Goal: Task Accomplishment & Management: Manage account settings

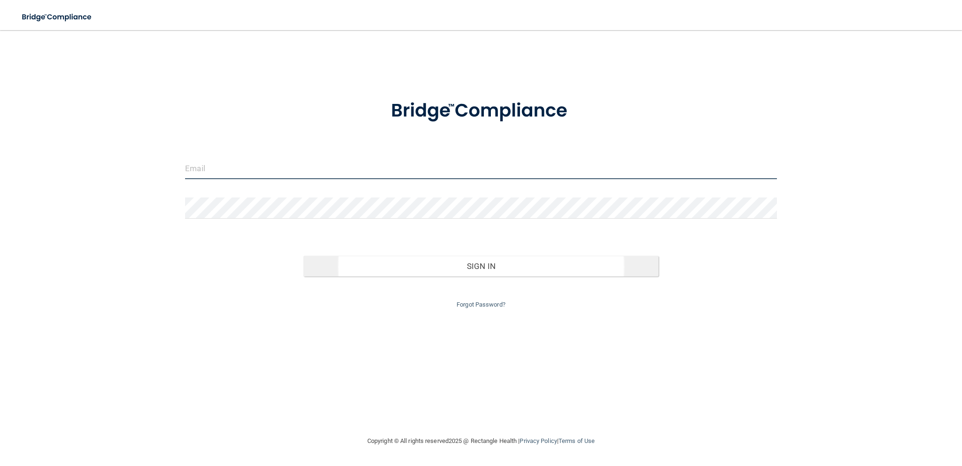
type input "[EMAIL_ADDRESS][DOMAIN_NAME]"
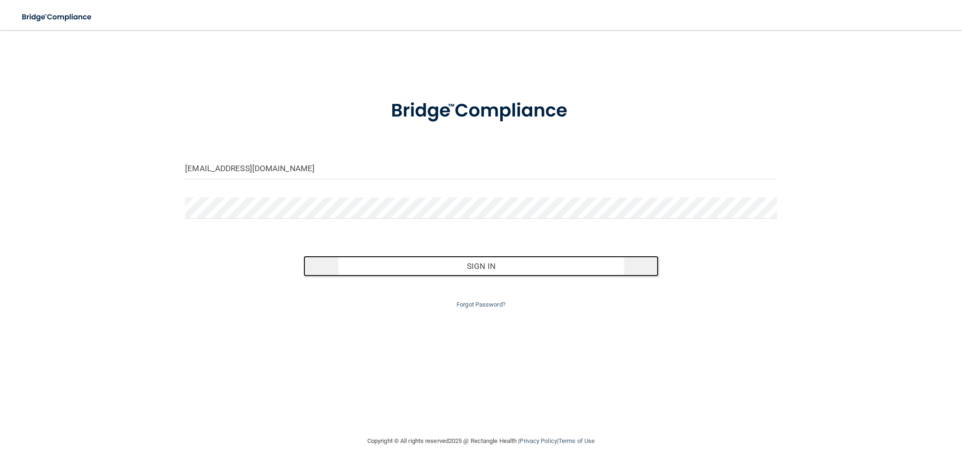
click at [506, 268] on button "Sign In" at bounding box center [480, 266] width 355 height 21
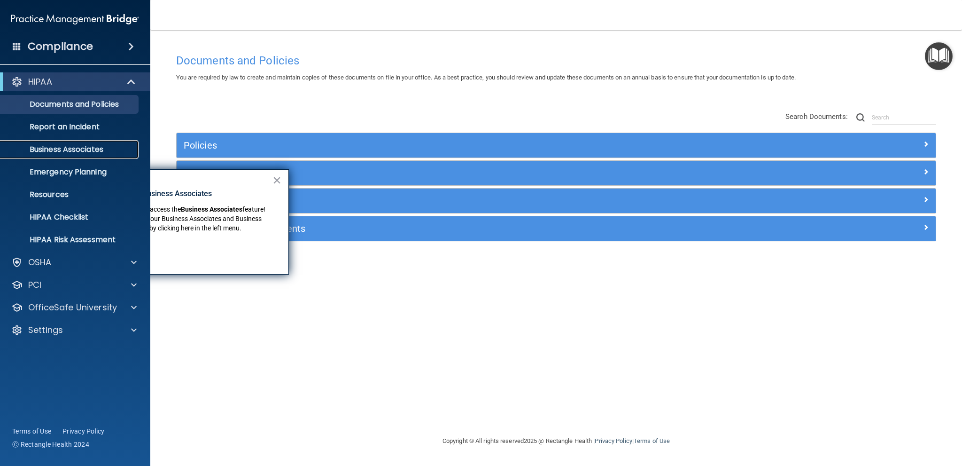
click at [79, 151] on p "Business Associates" at bounding box center [70, 149] width 128 height 9
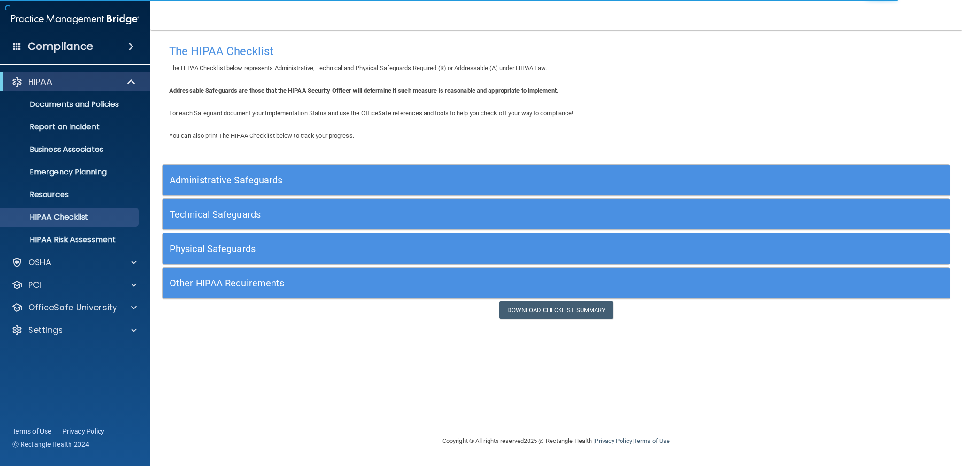
click at [134, 45] on span at bounding box center [131, 46] width 6 height 11
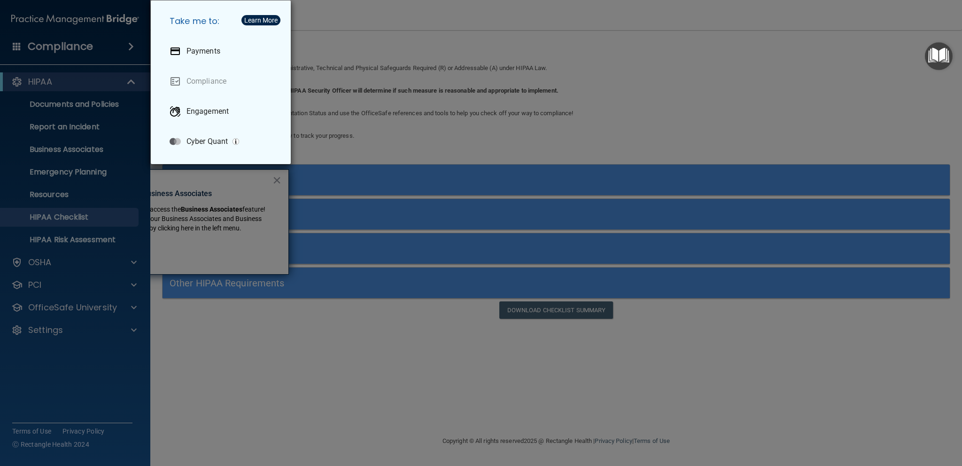
click at [750, 108] on div "Take me to: Payments Compliance Engagement Cyber Quant" at bounding box center [481, 233] width 962 height 466
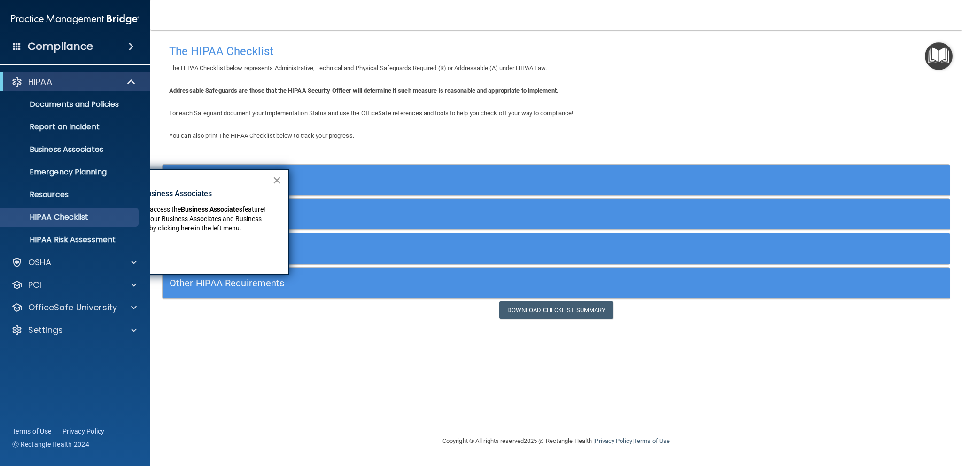
click at [277, 179] on button "×" at bounding box center [276, 179] width 9 height 15
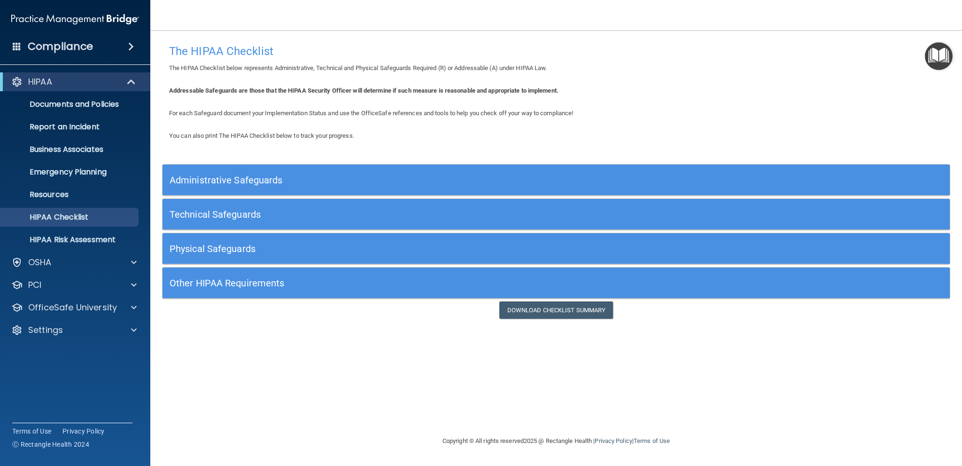
click at [342, 171] on div "Administrative Safeguards" at bounding box center [458, 179] width 590 height 21
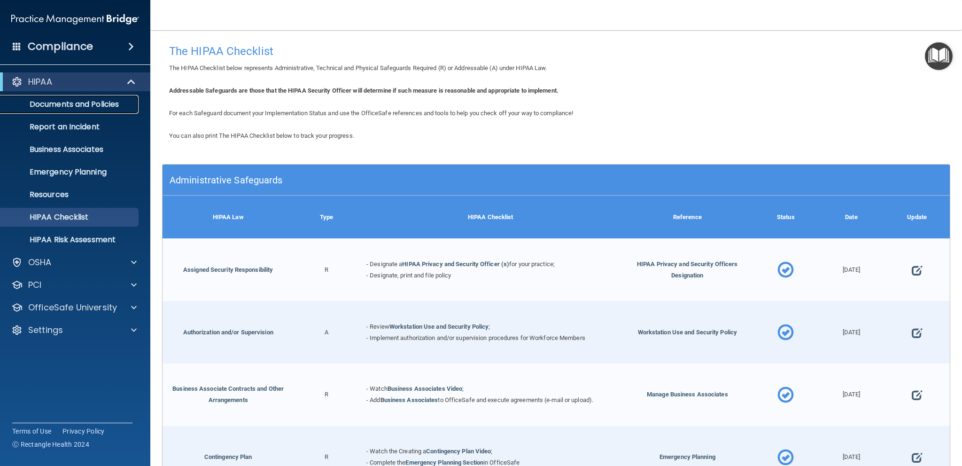
click at [105, 110] on link "Documents and Policies" at bounding box center [65, 104] width 148 height 19
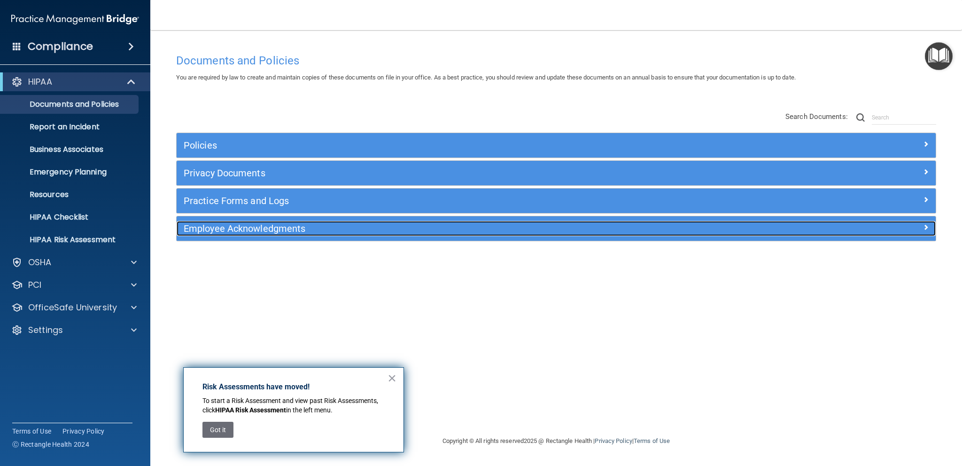
click at [455, 227] on h5 "Employee Acknowledgments" at bounding box center [461, 228] width 555 height 10
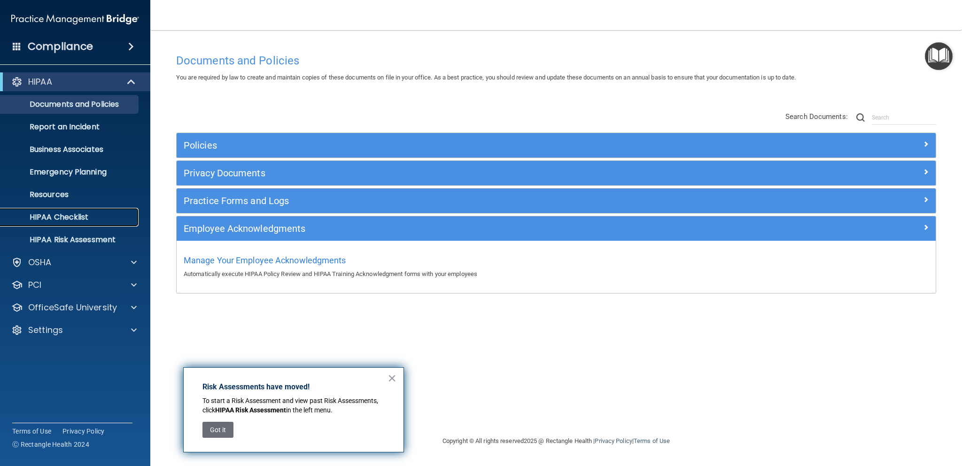
click at [92, 217] on p "HIPAA Checklist" at bounding box center [70, 216] width 128 height 9
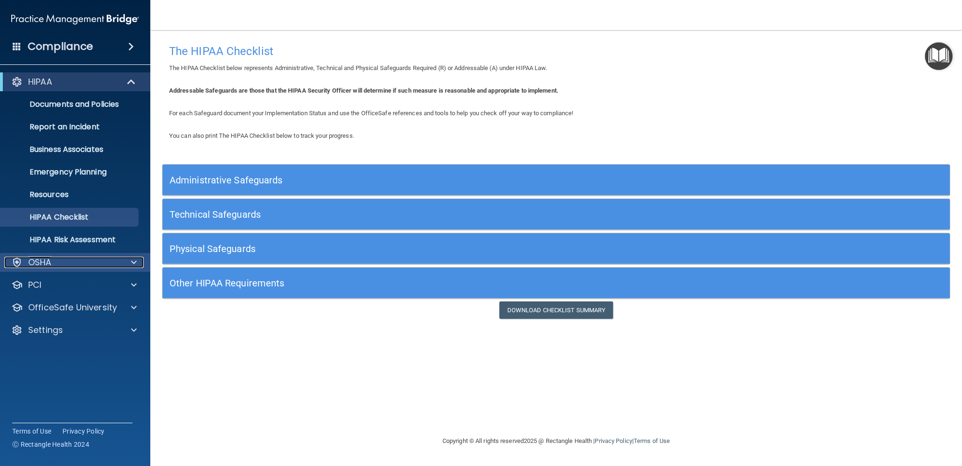
click at [136, 263] on span at bounding box center [134, 261] width 6 height 11
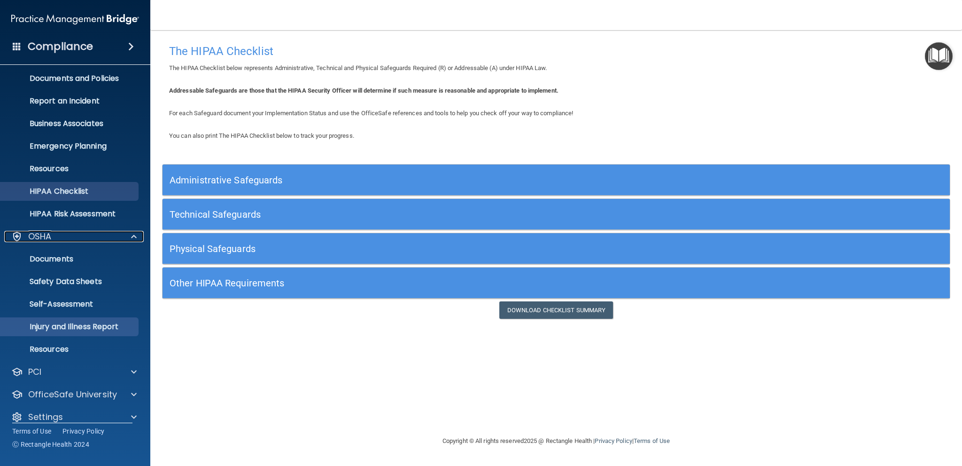
scroll to position [37, 0]
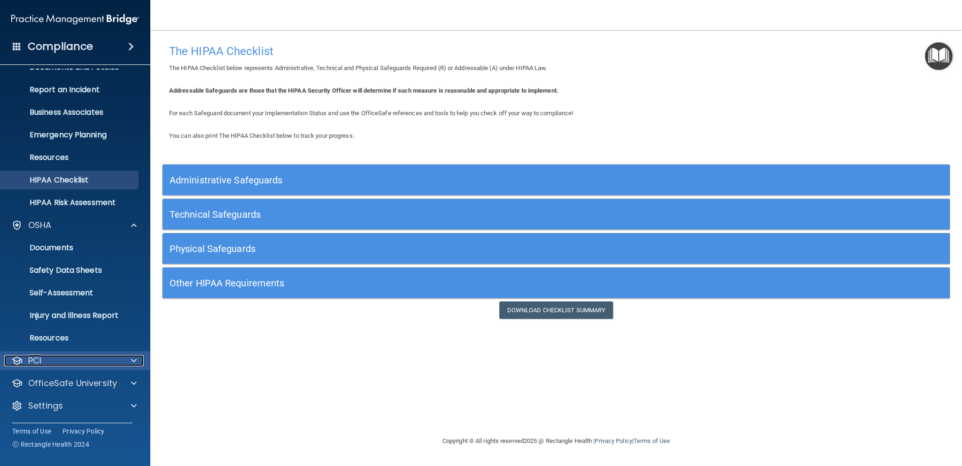
click at [134, 360] on span at bounding box center [134, 360] width 6 height 11
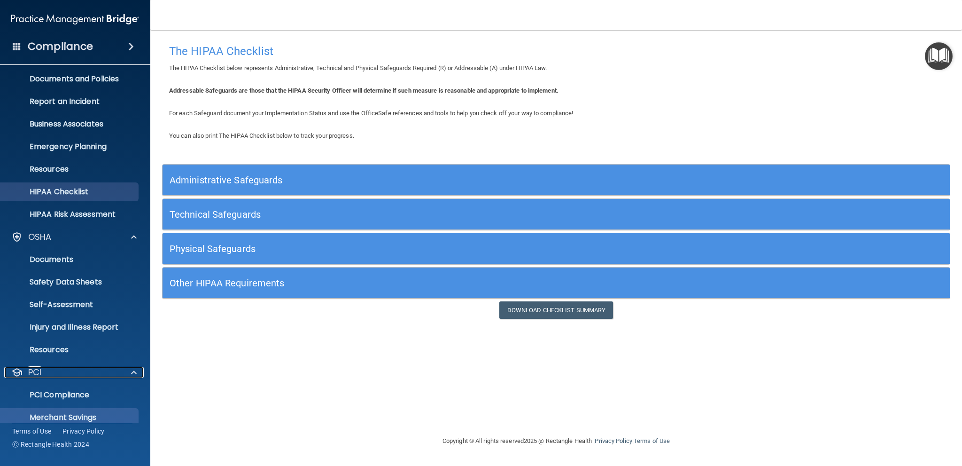
scroll to position [0, 0]
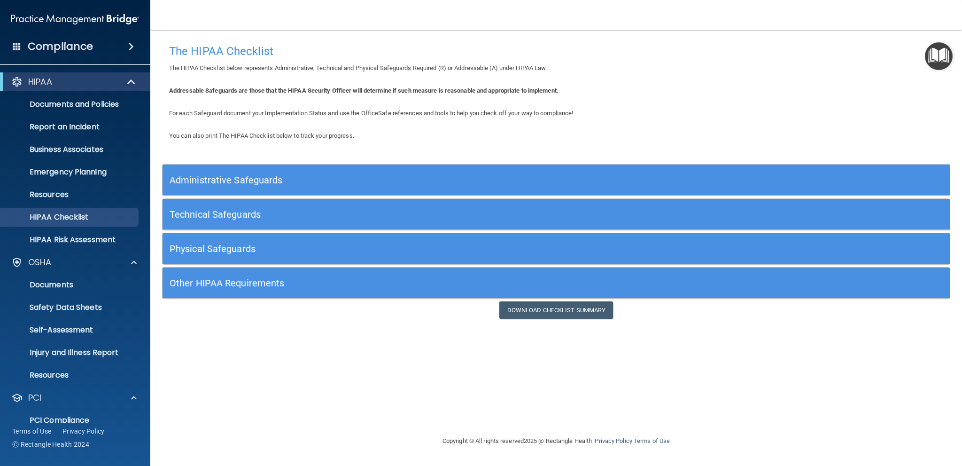
click at [134, 48] on span at bounding box center [131, 46] width 6 height 11
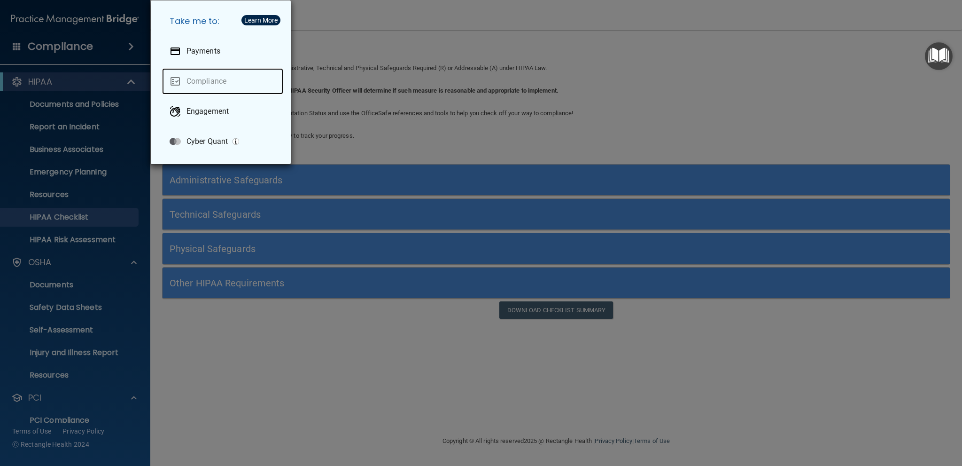
click at [208, 81] on link "Compliance" at bounding box center [222, 81] width 121 height 26
click at [670, 119] on div "Take me to: Payments Compliance Engagement Cyber Quant" at bounding box center [481, 233] width 962 height 466
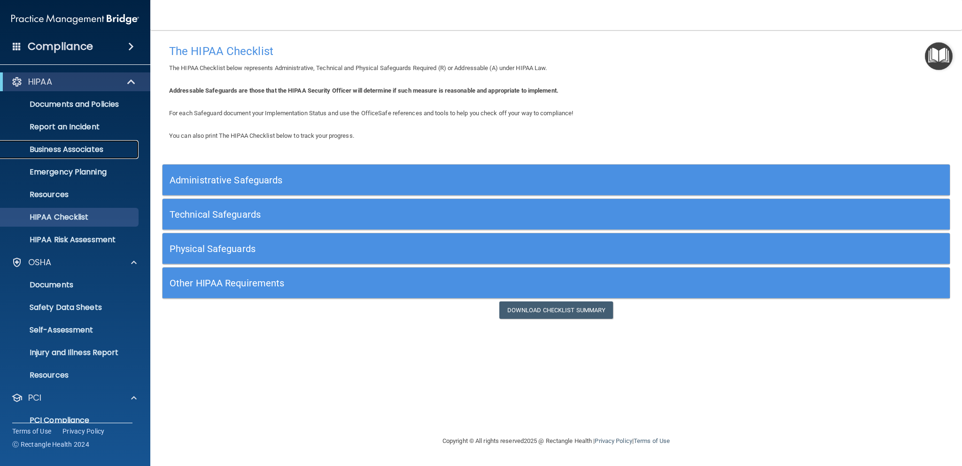
click at [98, 148] on p "Business Associates" at bounding box center [70, 149] width 128 height 9
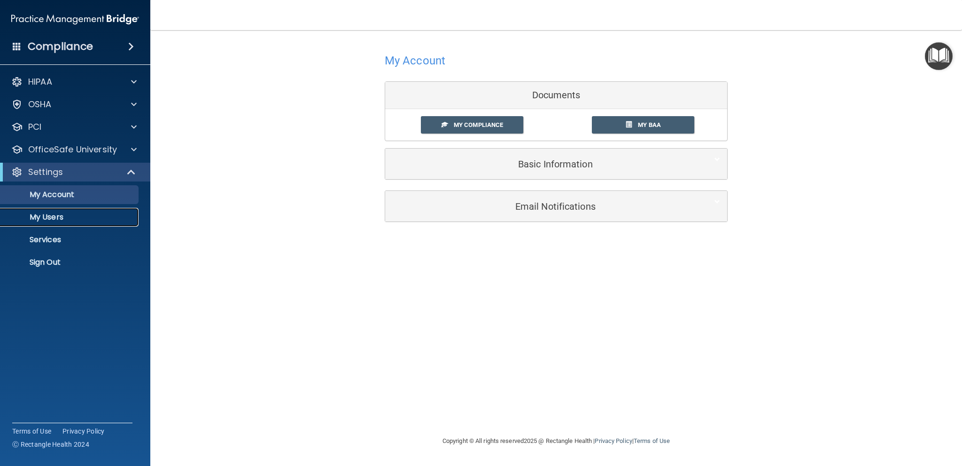
click at [58, 217] on p "My Users" at bounding box center [70, 216] width 128 height 9
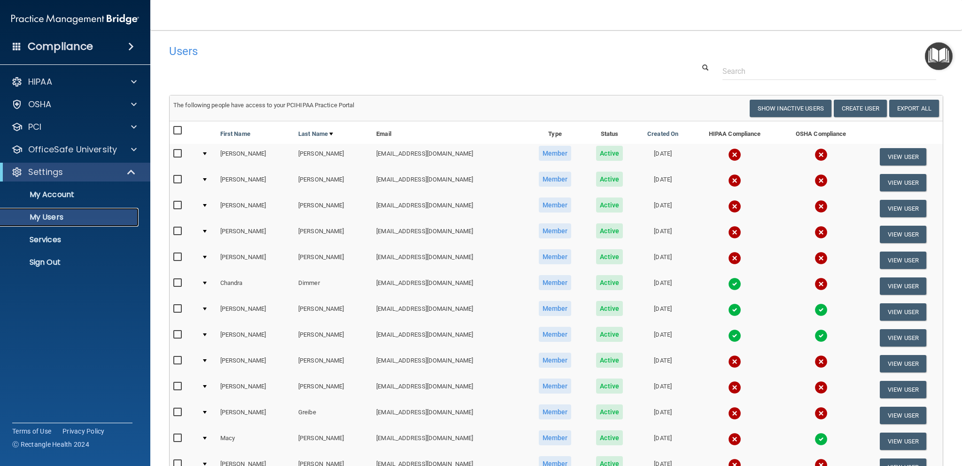
scroll to position [312, 0]
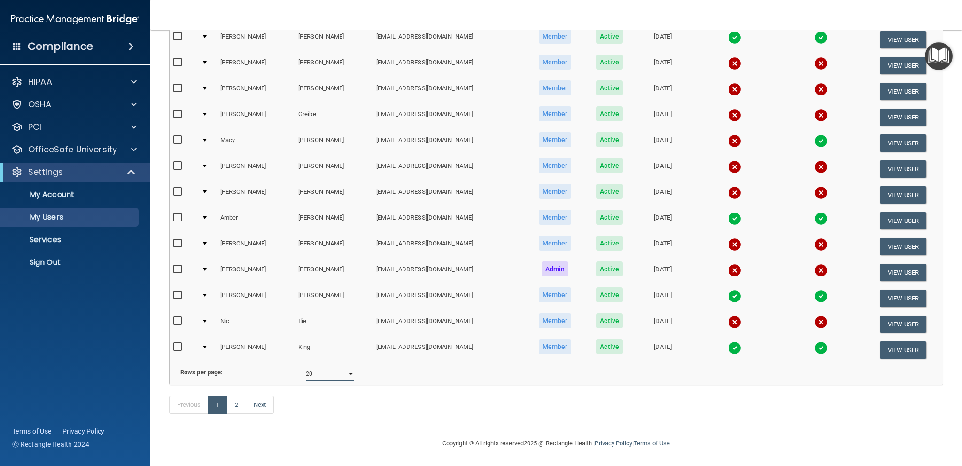
click at [343, 366] on select "10 20 30 40 all" at bounding box center [330, 373] width 48 height 14
select select "35"
click at [306, 366] on select "10 20 30 40 all" at bounding box center [330, 373] width 48 height 14
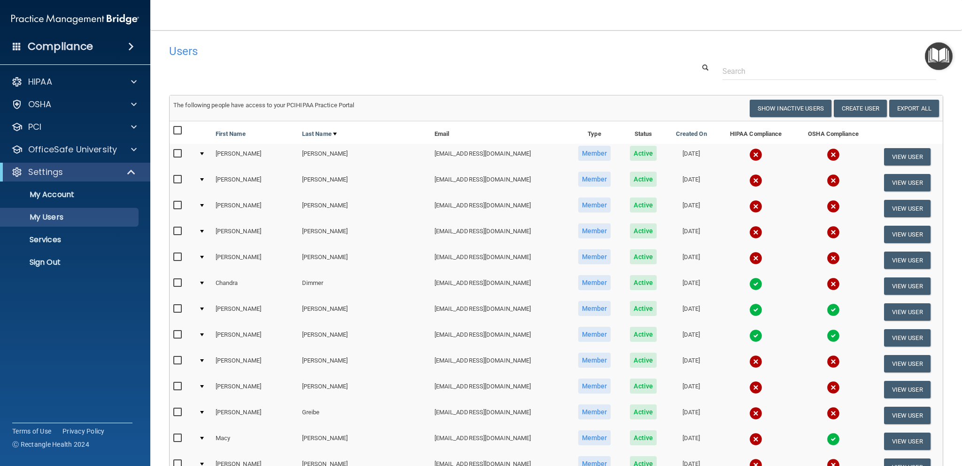
drag, startPoint x: 468, startPoint y: 160, endPoint x: 464, endPoint y: 49, distance: 110.9
click at [464, 49] on h4 "Users" at bounding box center [392, 51] width 446 height 12
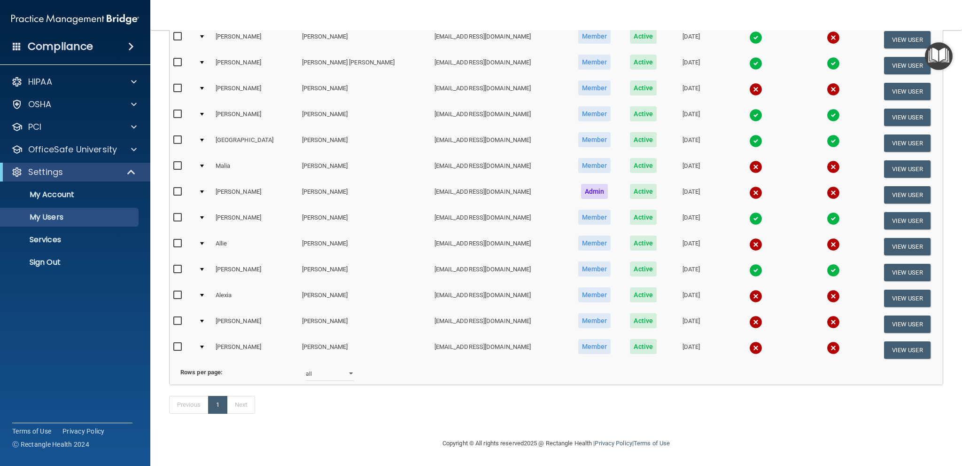
scroll to position [699, 0]
click at [346, 366] on select "10 20 30 40 all" at bounding box center [330, 373] width 48 height 14
click at [347, 366] on select "10 20 30 40 all" at bounding box center [330, 373] width 48 height 14
select select "20"
click at [306, 366] on select "10 20 30 40 all" at bounding box center [330, 373] width 48 height 14
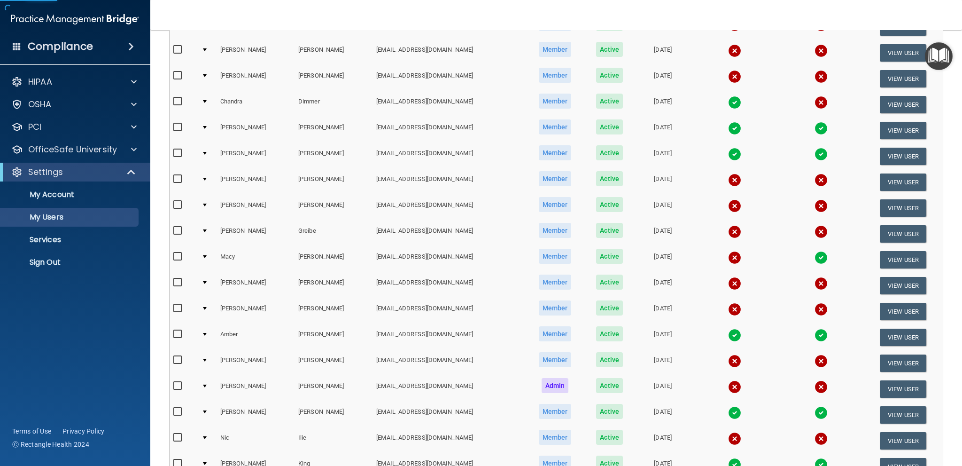
scroll to position [312, 0]
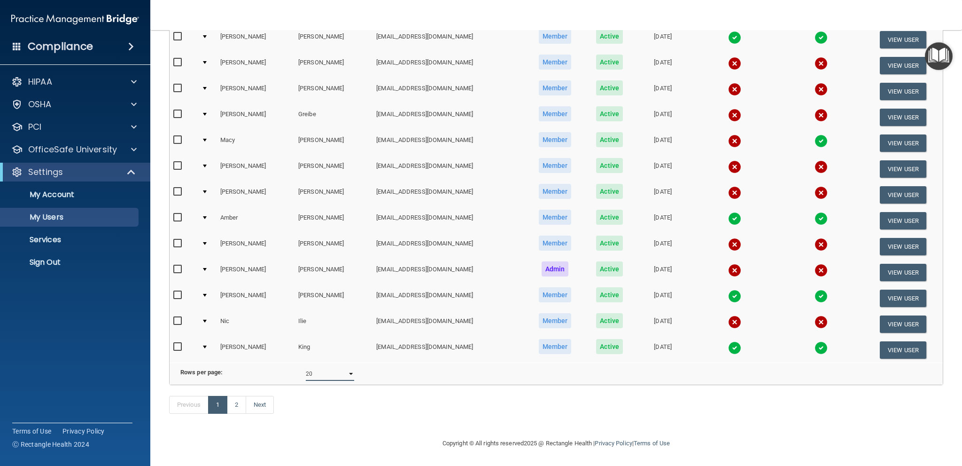
click at [345, 367] on select "10 20 30 40 all" at bounding box center [330, 373] width 48 height 14
select select "30"
click at [306, 366] on select "10 20 30 40 all" at bounding box center [330, 373] width 48 height 14
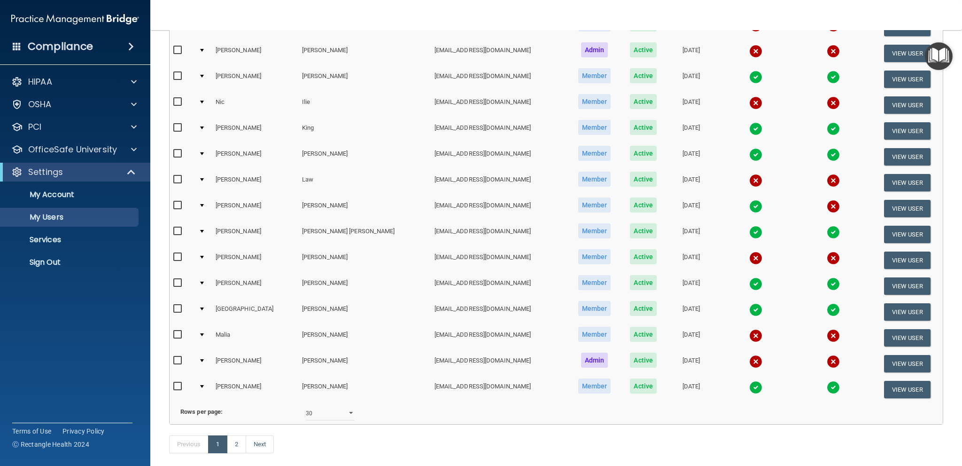
scroll to position [570, 0]
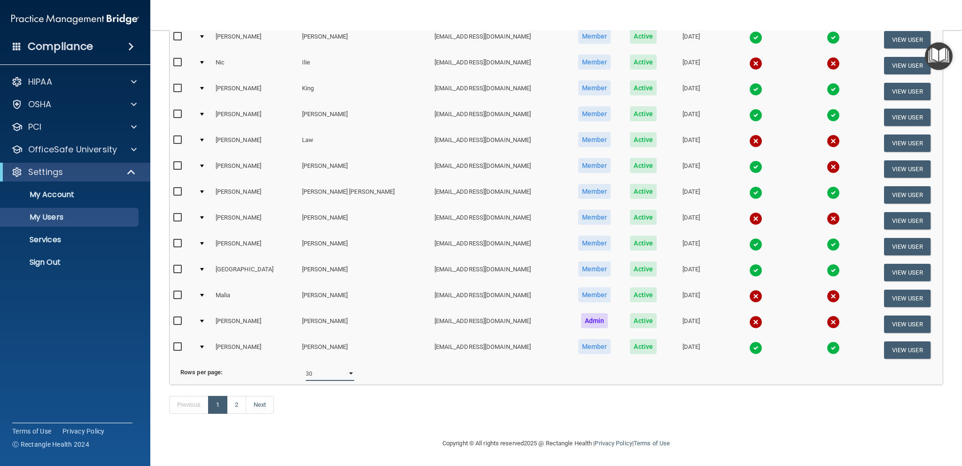
click at [349, 366] on select "10 20 30 40 all" at bounding box center [330, 373] width 48 height 14
select select "40"
click at [306, 366] on select "10 20 30 40 all" at bounding box center [330, 373] width 48 height 14
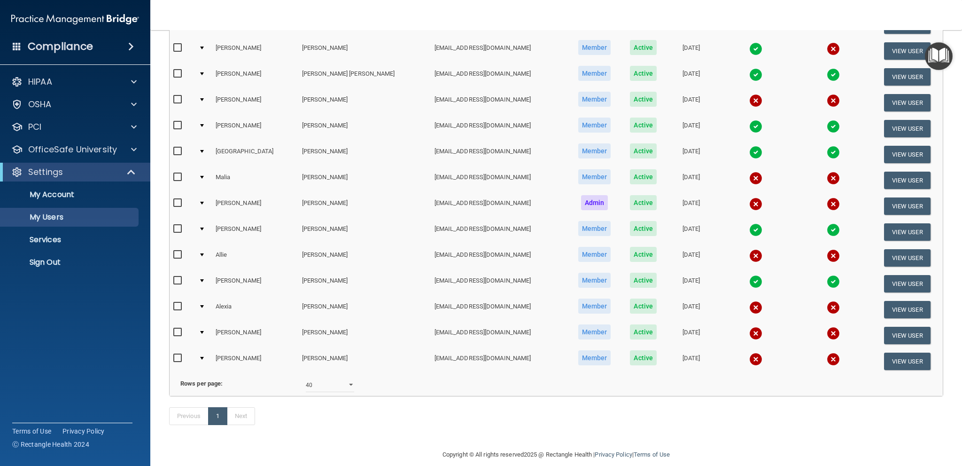
scroll to position [699, 0]
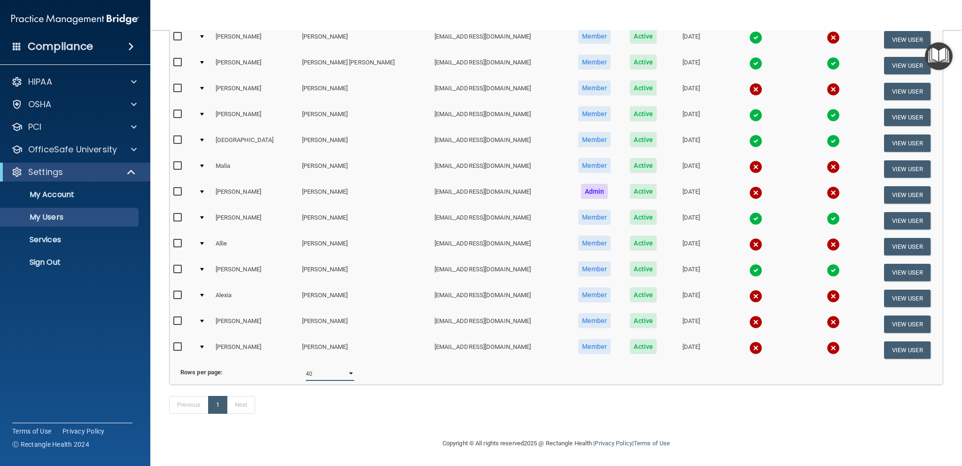
click at [347, 366] on select "10 20 30 40 all" at bounding box center [330, 373] width 48 height 14
select select "35"
click at [306, 366] on select "10 20 30 40 all" at bounding box center [330, 373] width 48 height 14
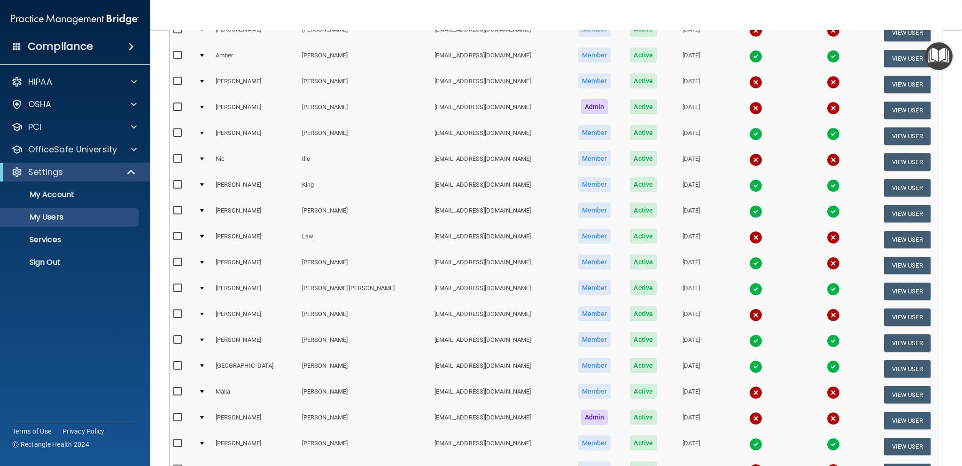
scroll to position [564, 0]
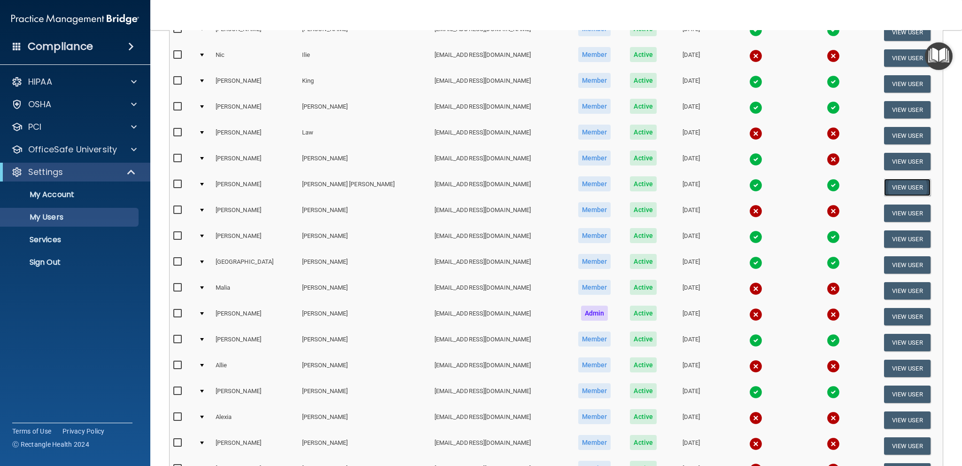
click at [898, 188] on button "View User" at bounding box center [907, 187] width 47 height 17
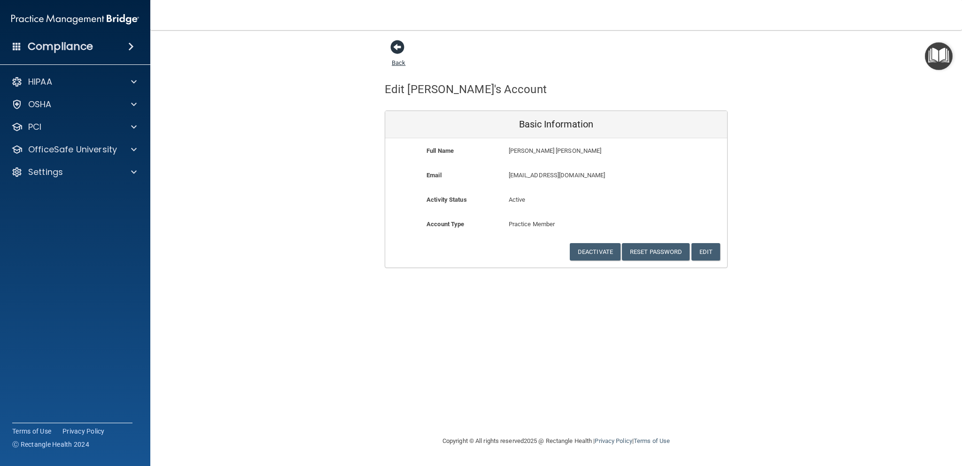
click at [394, 45] on span at bounding box center [397, 47] width 14 height 14
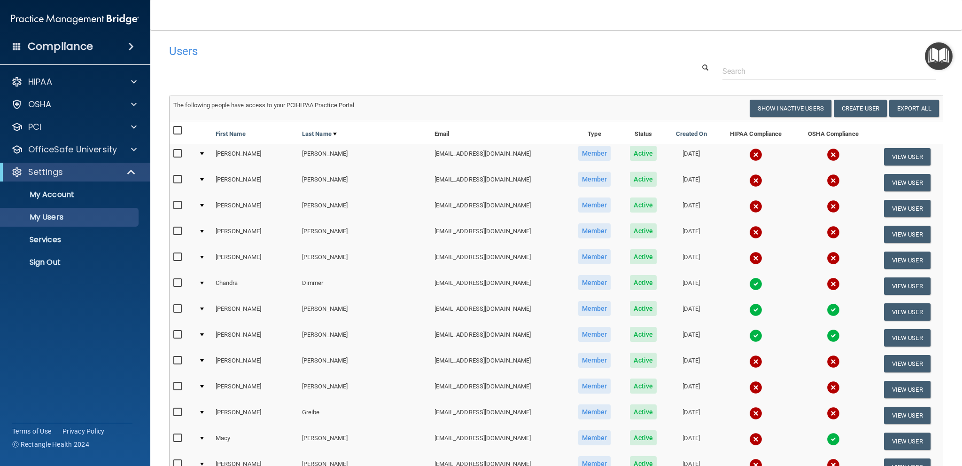
click at [179, 335] on input "checkbox" at bounding box center [178, 335] width 11 height 8
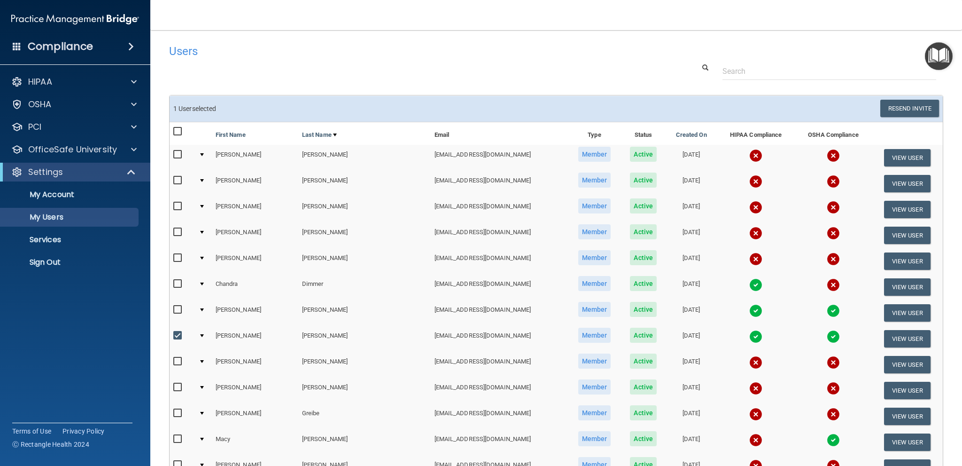
click at [180, 336] on input "checkbox" at bounding box center [178, 336] width 11 height 8
checkbox input "false"
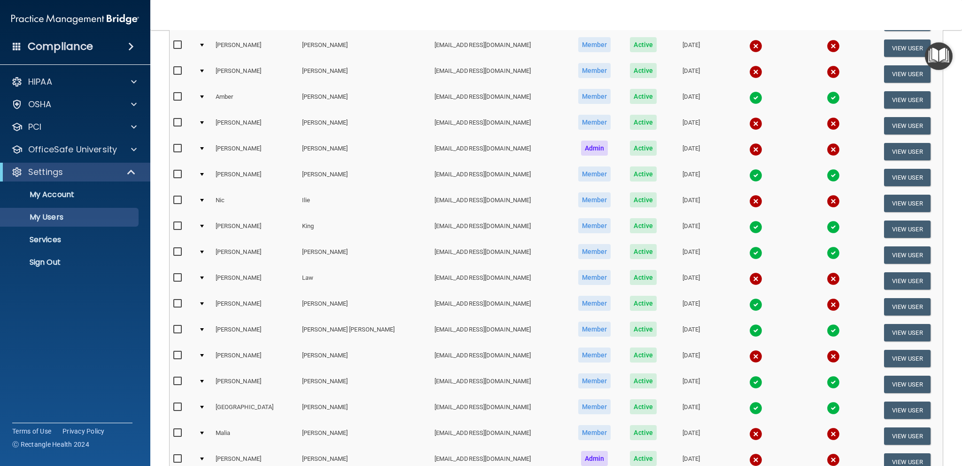
scroll to position [418, 0]
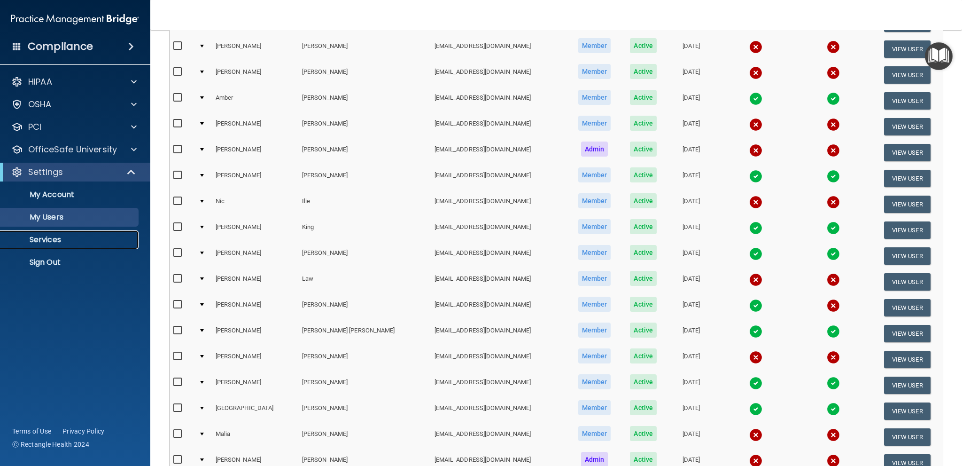
click at [78, 243] on p "Services" at bounding box center [70, 239] width 128 height 9
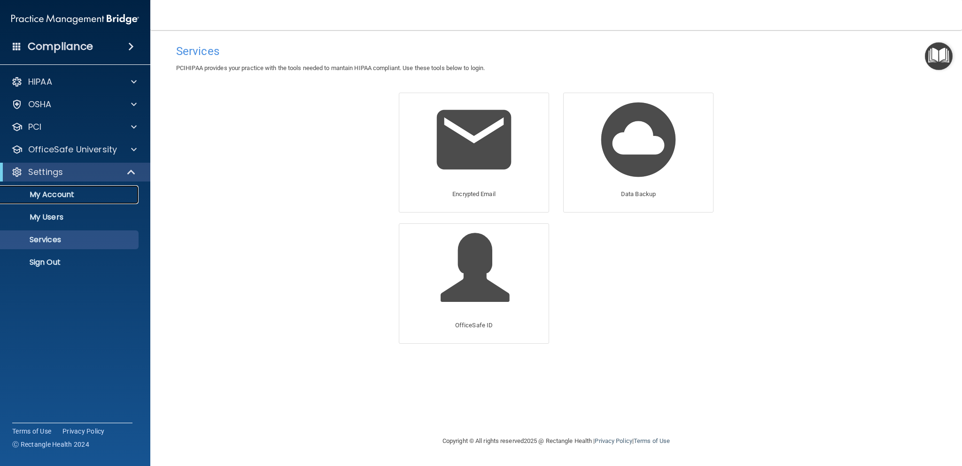
click at [64, 197] on p "My Account" at bounding box center [70, 194] width 128 height 9
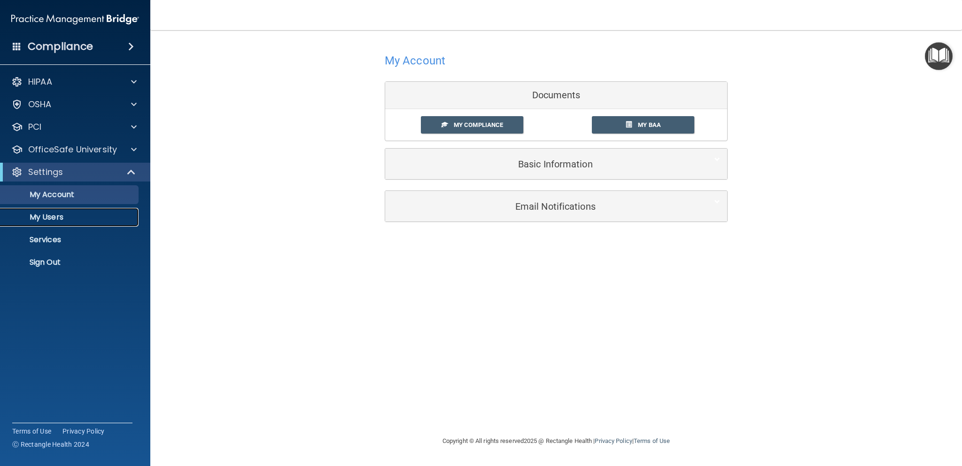
click at [65, 217] on p "My Users" at bounding box center [70, 216] width 128 height 9
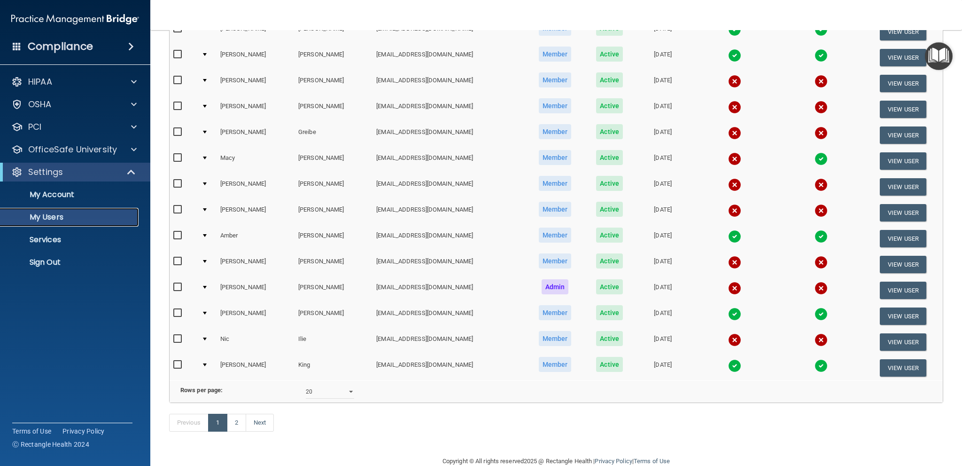
scroll to position [282, 0]
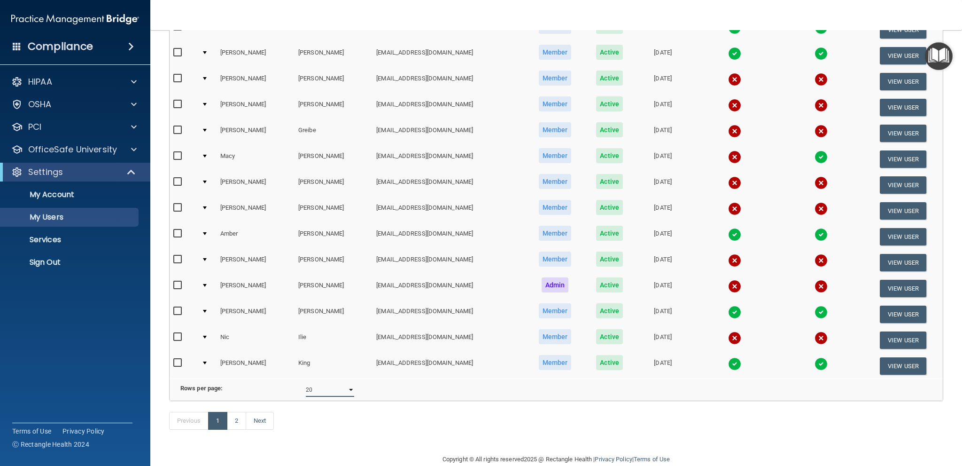
click at [333, 396] on select "10 20 30 40 all" at bounding box center [330, 389] width 48 height 14
select select "35"
click at [306, 389] on select "10 20 30 40 all" at bounding box center [330, 389] width 48 height 14
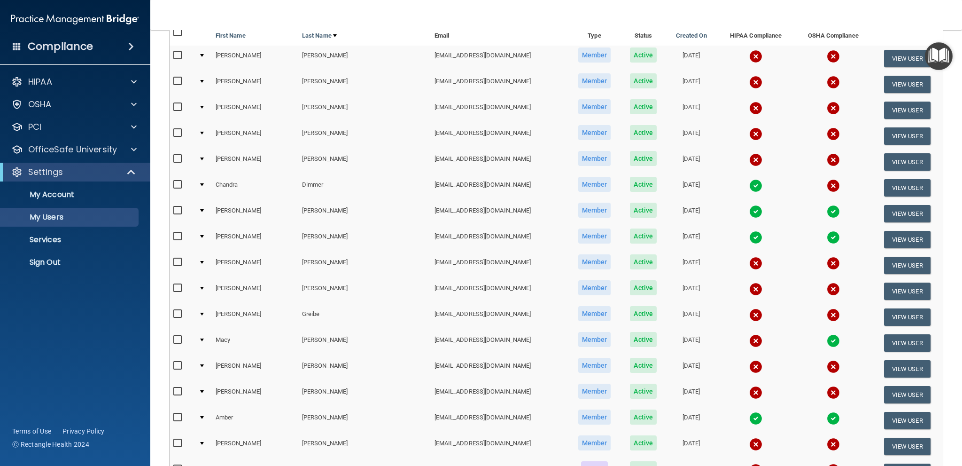
scroll to position [94, 0]
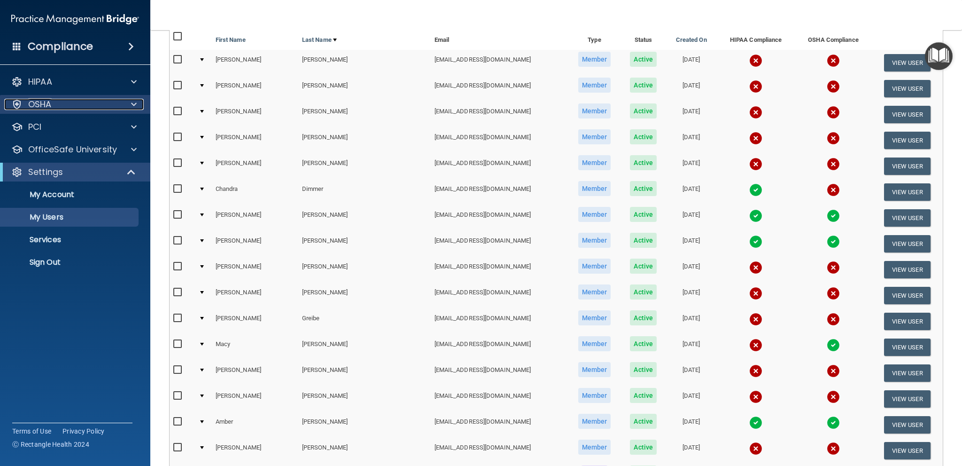
click at [136, 102] on span at bounding box center [134, 104] width 6 height 11
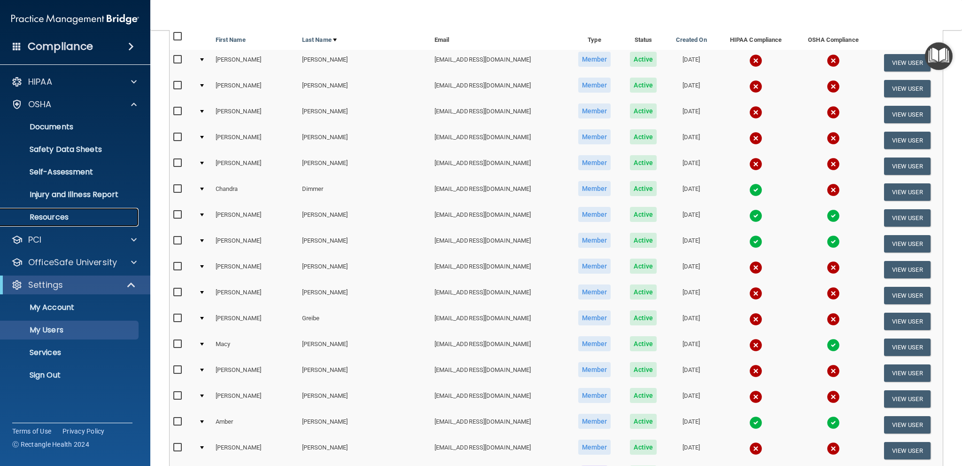
click at [67, 214] on p "Resources" at bounding box center [70, 216] width 128 height 9
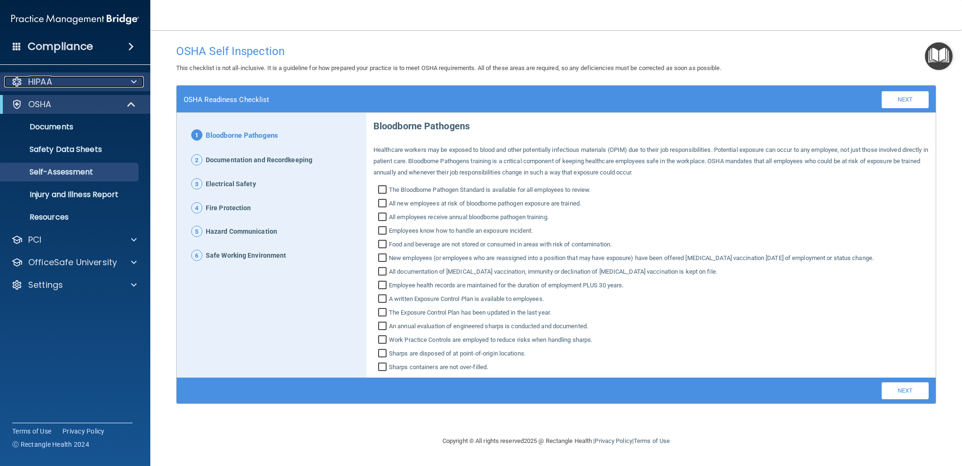
click at [129, 85] on div at bounding box center [132, 81] width 23 height 11
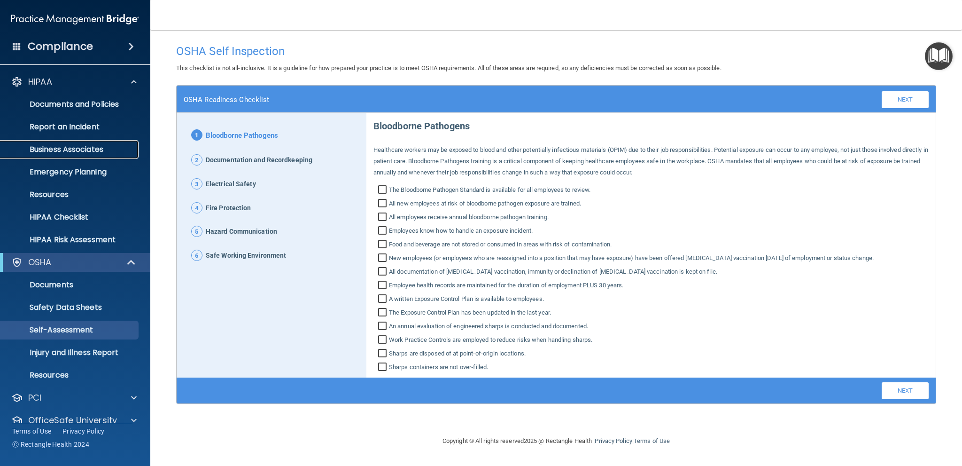
click at [89, 149] on p "Business Associates" at bounding box center [70, 149] width 128 height 9
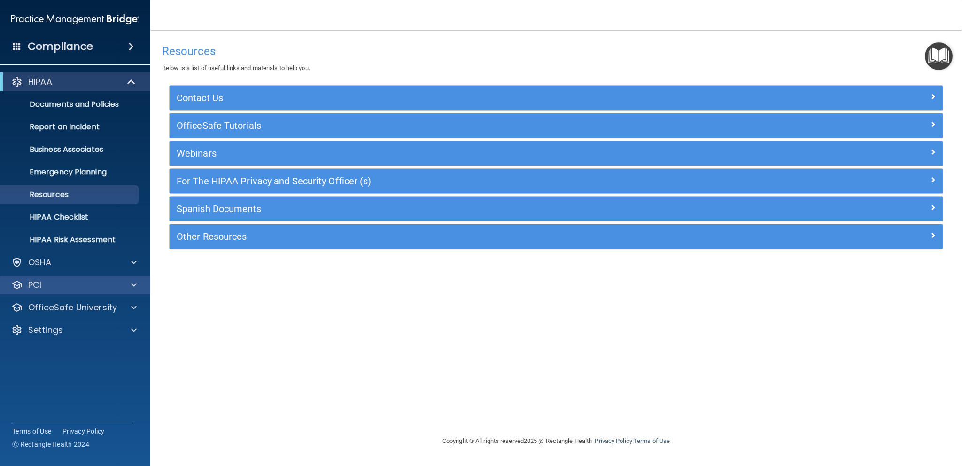
click at [93, 290] on div "PCI" at bounding box center [75, 284] width 151 height 19
click at [134, 287] on span at bounding box center [134, 284] width 6 height 11
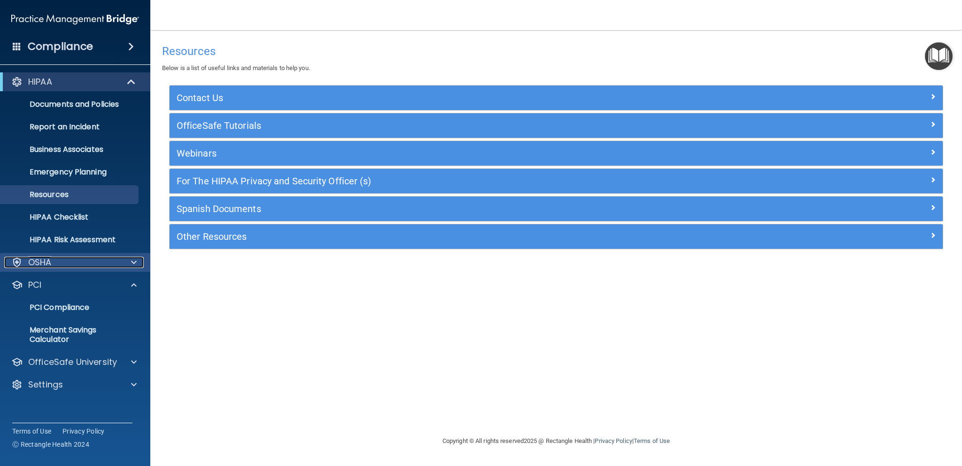
click at [134, 260] on span at bounding box center [134, 261] width 6 height 11
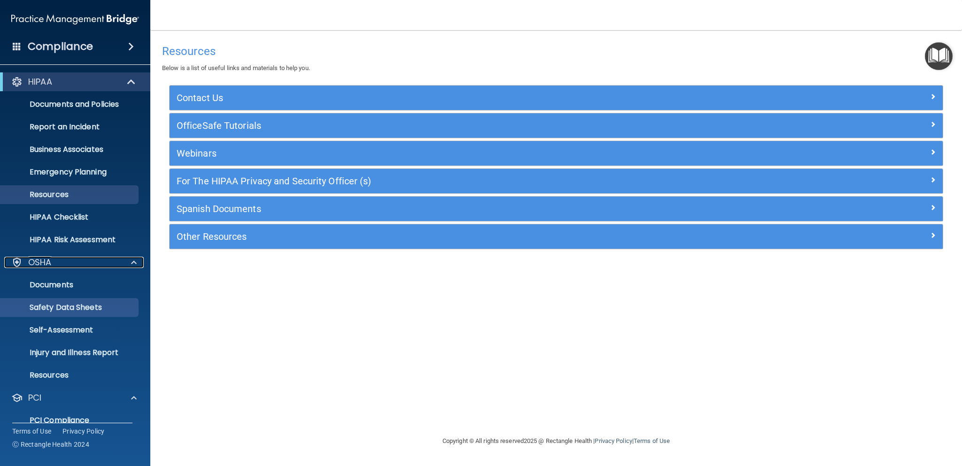
scroll to position [92, 0]
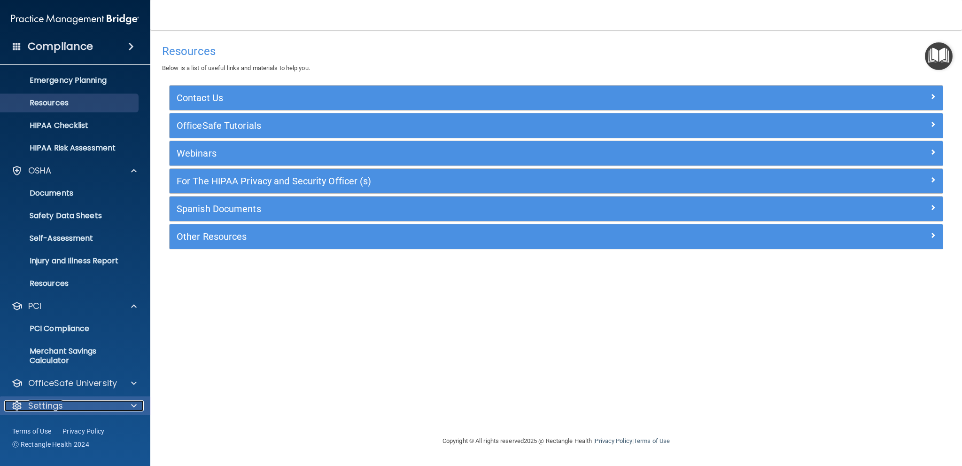
click at [58, 406] on p "Settings" at bounding box center [45, 405] width 35 height 11
click at [135, 405] on span at bounding box center [134, 405] width 6 height 11
click at [53, 407] on p "Settings" at bounding box center [45, 405] width 35 height 11
click at [137, 171] on div at bounding box center [132, 170] width 23 height 11
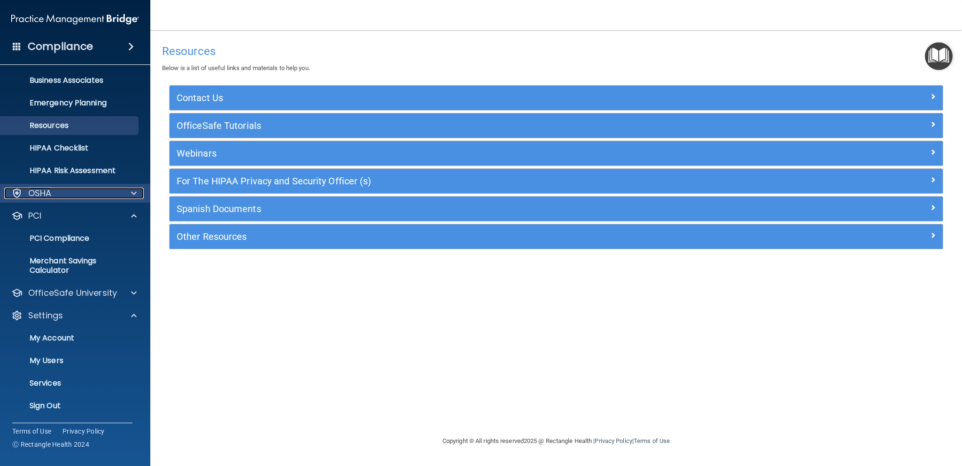
scroll to position [69, 0]
click at [62, 362] on p "My Users" at bounding box center [70, 360] width 128 height 9
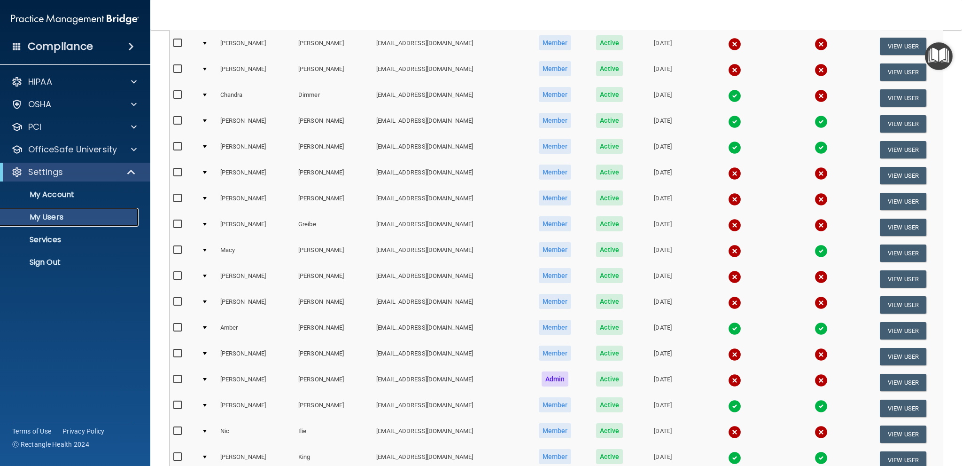
scroll to position [312, 0]
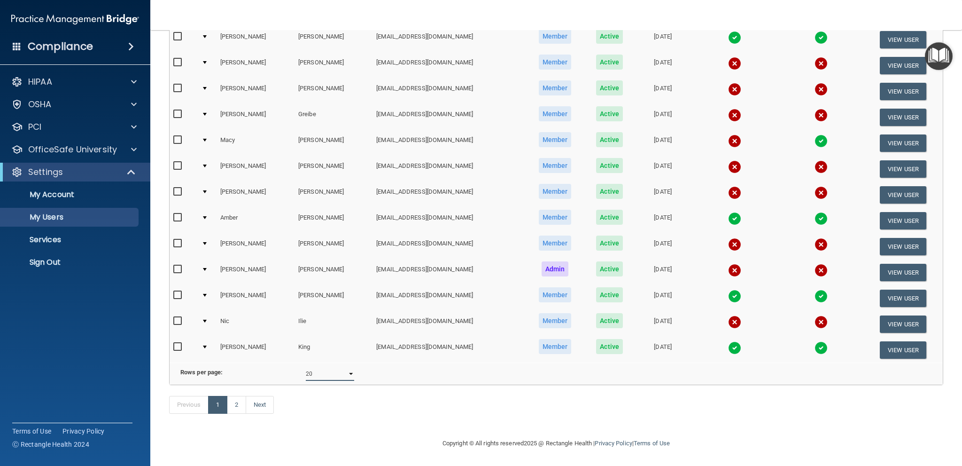
click at [347, 370] on select "10 20 30 40 all" at bounding box center [330, 373] width 48 height 14
select select "35"
click at [306, 366] on select "10 20 30 40 all" at bounding box center [330, 373] width 48 height 14
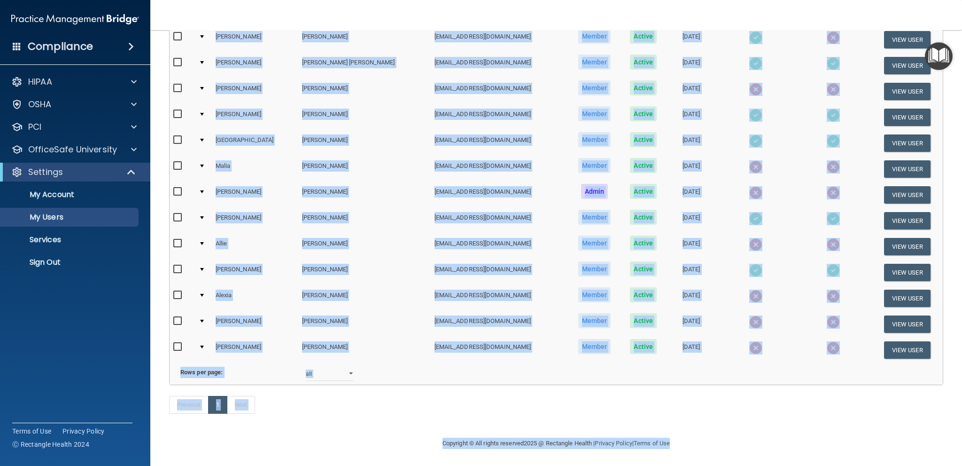
scroll to position [699, 0]
drag, startPoint x: 177, startPoint y: 47, endPoint x: 898, endPoint y: 468, distance: 834.5
click at [898, 465] on html "Compliance HIPAA Documents and Policies Report an Incident Business Associates …" at bounding box center [481, 233] width 962 height 466
click at [707, 393] on div "Previous 1 Next" at bounding box center [556, 406] width 788 height 43
click at [489, 285] on td "[EMAIL_ADDRESS][DOMAIN_NAME]" at bounding box center [499, 298] width 137 height 26
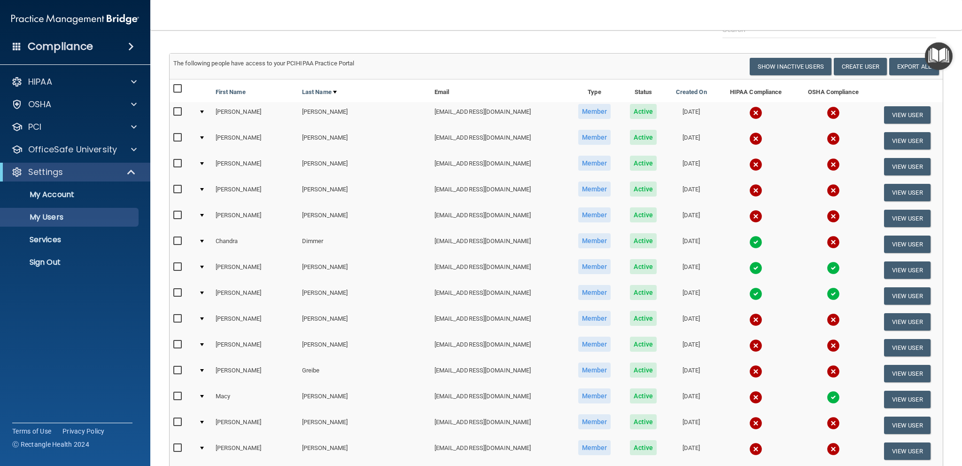
scroll to position [0, 0]
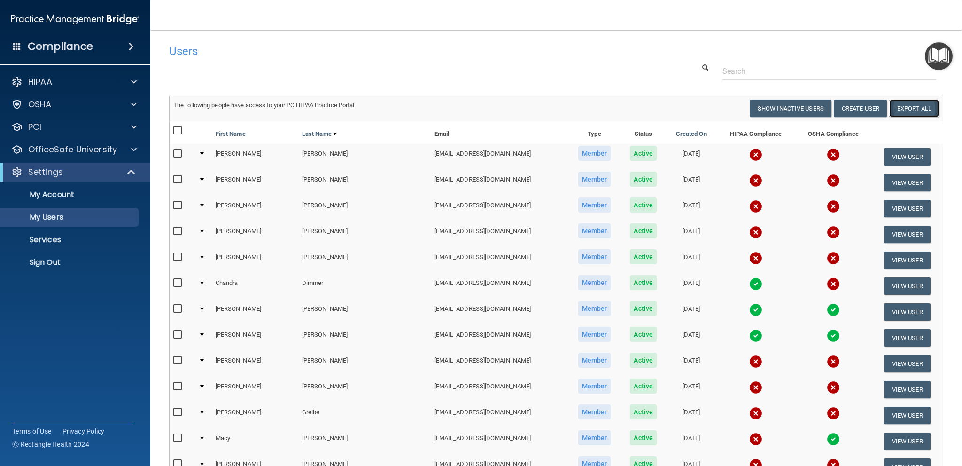
click at [911, 107] on link "Export All" at bounding box center [914, 108] width 50 height 17
click at [71, 196] on p "My Account" at bounding box center [70, 194] width 128 height 9
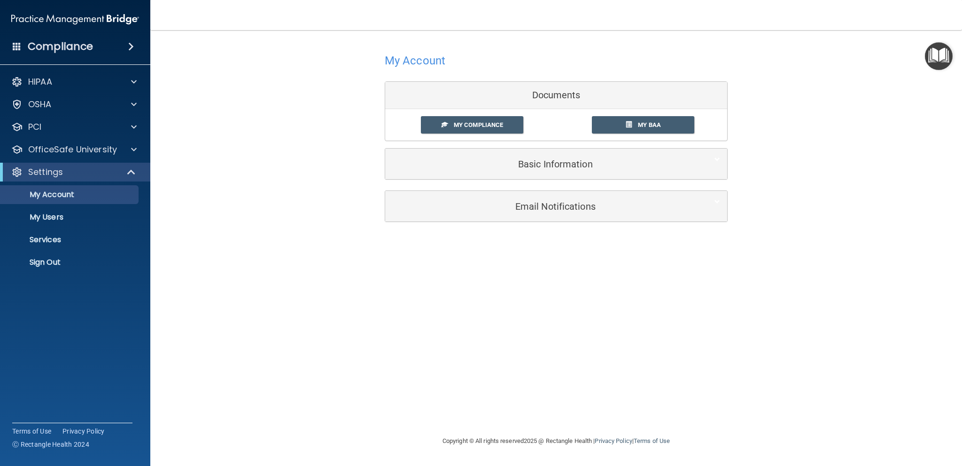
click at [82, 49] on h4 "Compliance" at bounding box center [60, 46] width 65 height 13
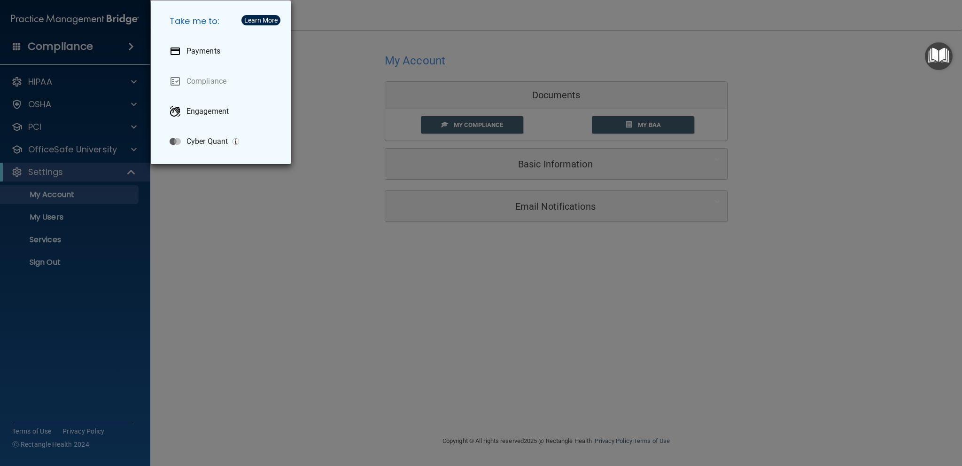
click at [349, 306] on div "Take me to: Payments Compliance Engagement Cyber Quant" at bounding box center [481, 233] width 962 height 466
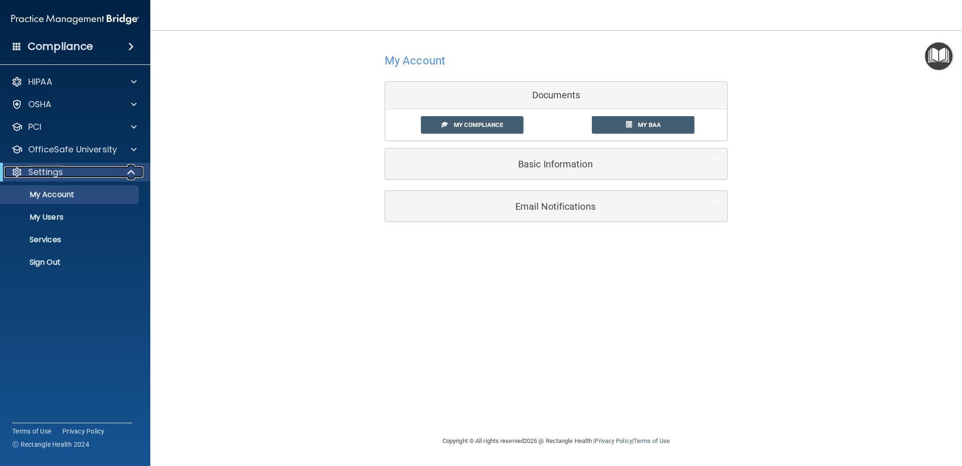
click at [60, 176] on p "Settings" at bounding box center [45, 171] width 35 height 11
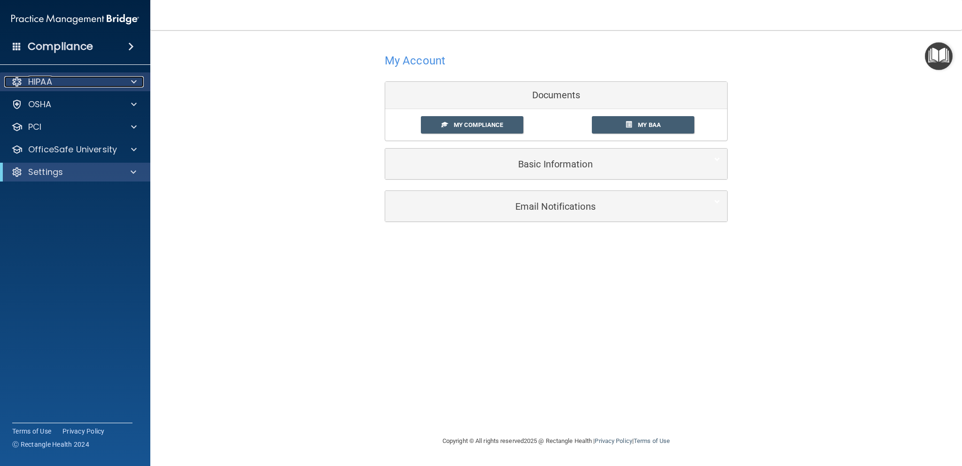
click at [110, 79] on div "HIPAA" at bounding box center [62, 81] width 116 height 11
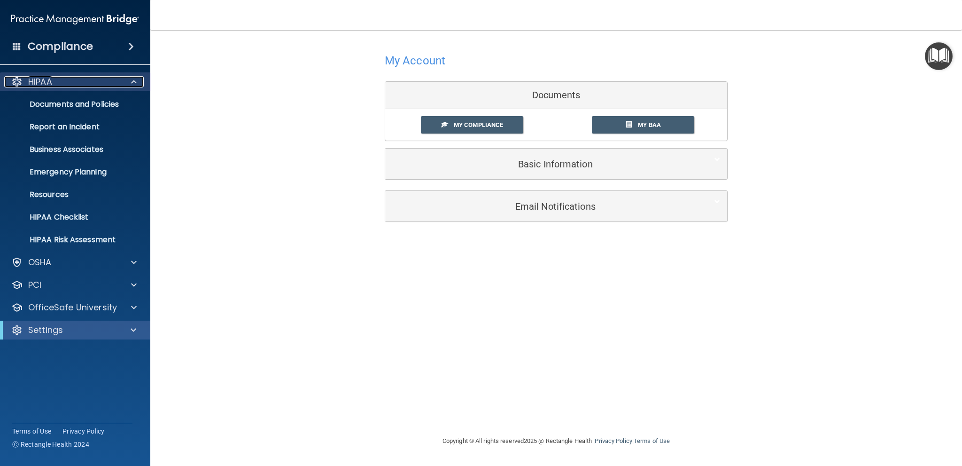
click at [137, 83] on div at bounding box center [132, 81] width 23 height 11
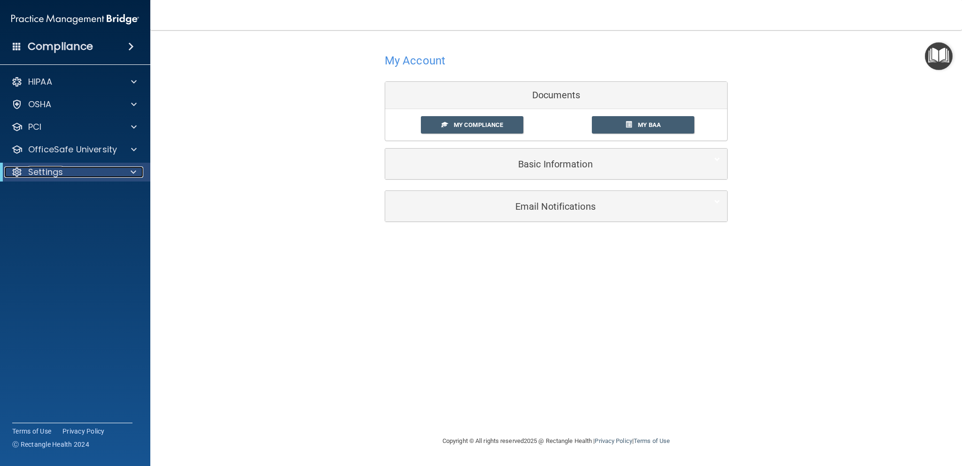
click at [131, 172] on span at bounding box center [134, 171] width 6 height 11
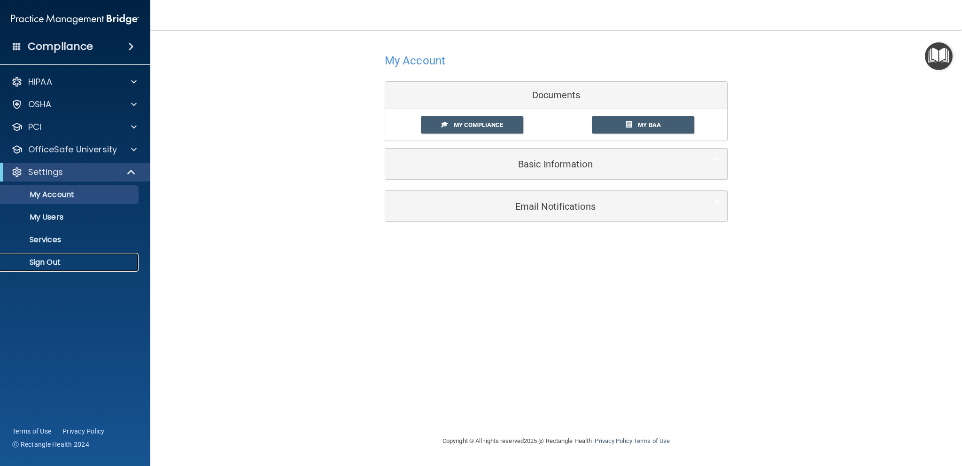
click at [54, 263] on p "Sign Out" at bounding box center [70, 261] width 128 height 9
